Goal: Information Seeking & Learning: Learn about a topic

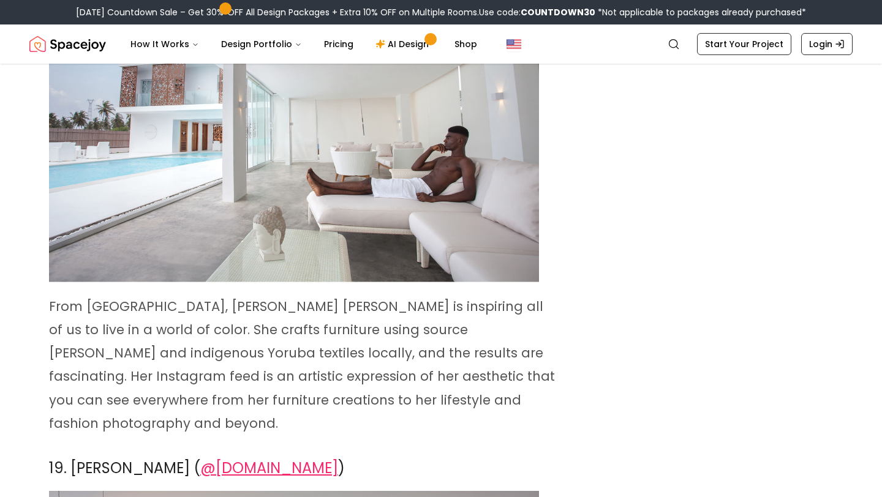
click at [491, 295] on p "From [GEOGRAPHIC_DATA], [PERSON_NAME] [PERSON_NAME] is inspiring all of us to l…" at bounding box center [302, 365] width 507 height 140
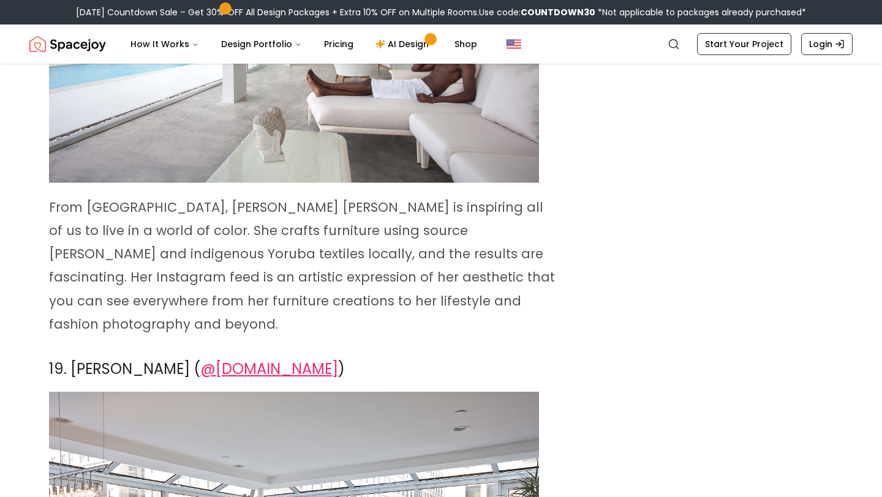
scroll to position [12020, 0]
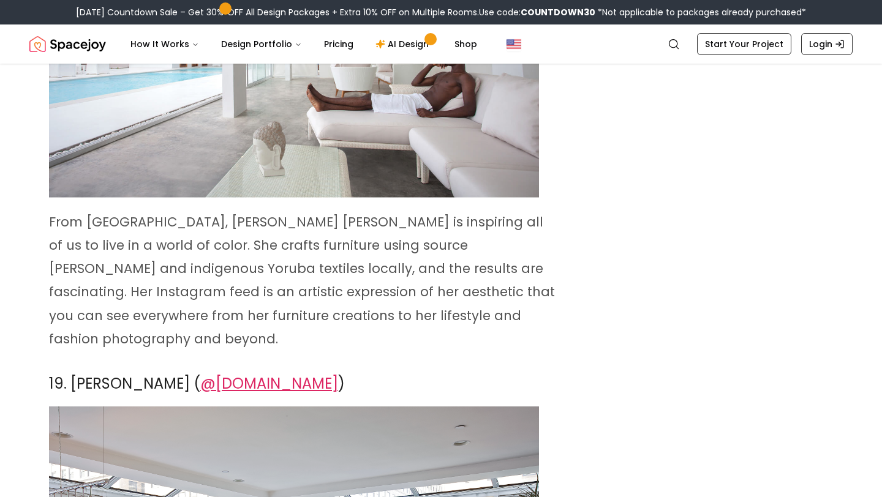
click at [308, 374] on span "@[DOMAIN_NAME]" at bounding box center [269, 384] width 138 height 20
click at [70, 374] on span "19. [PERSON_NAME] (" at bounding box center [124, 384] width 151 height 20
